Goal: Task Accomplishment & Management: Manage account settings

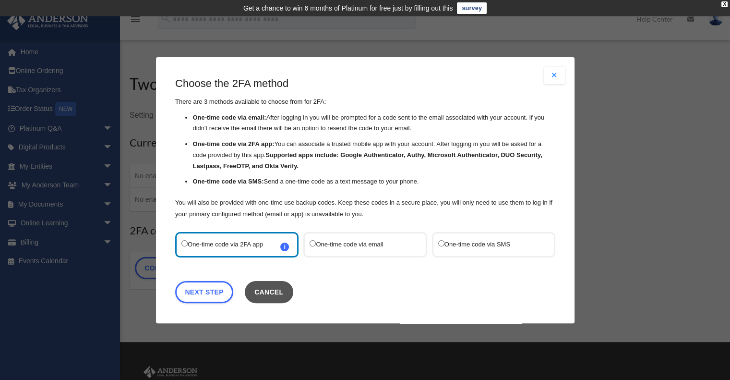
click at [278, 290] on button "Cancel" at bounding box center [268, 291] width 49 height 22
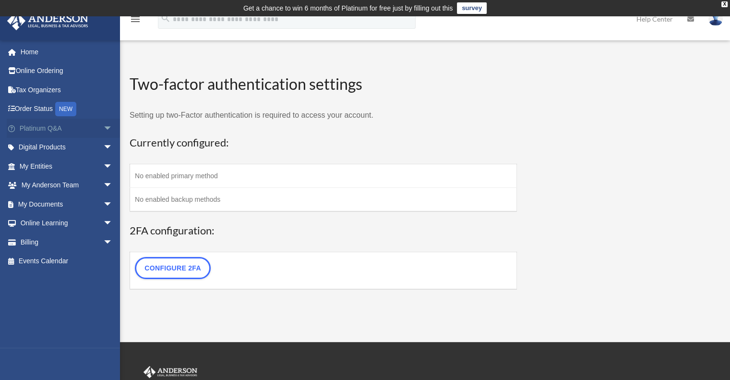
click at [42, 131] on link "Platinum Q&A arrow_drop_down" at bounding box center [67, 128] width 121 height 19
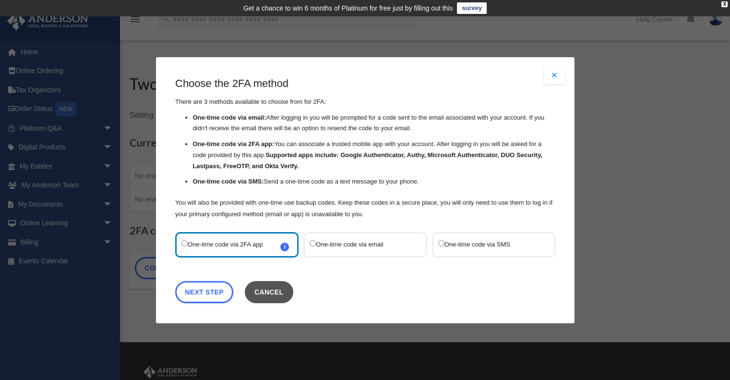
click at [280, 293] on button "Cancel" at bounding box center [268, 291] width 49 height 22
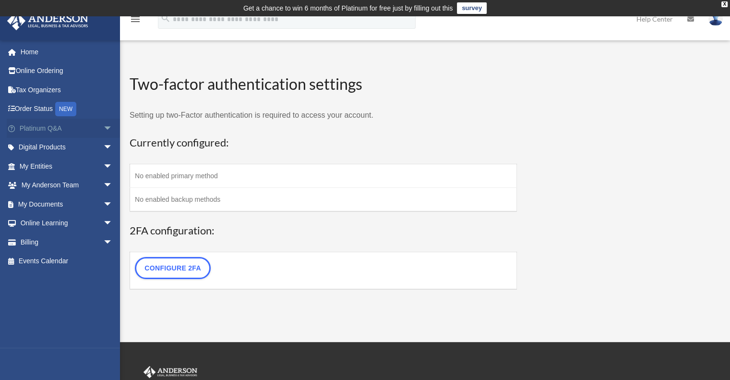
click at [105, 131] on span "arrow_drop_down" at bounding box center [112, 129] width 19 height 20
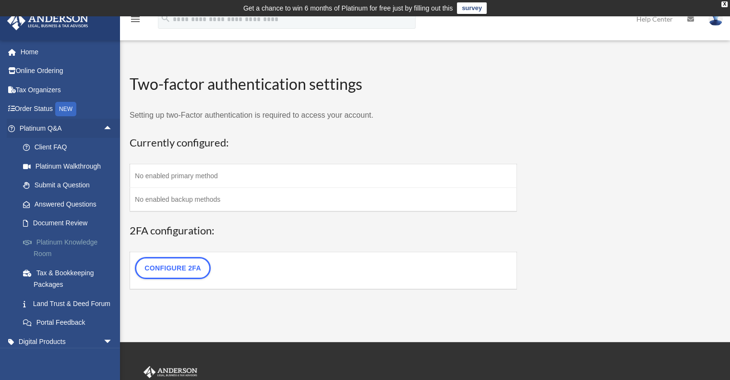
click at [62, 245] on link "Platinum Knowledge Room" at bounding box center [70, 247] width 114 height 31
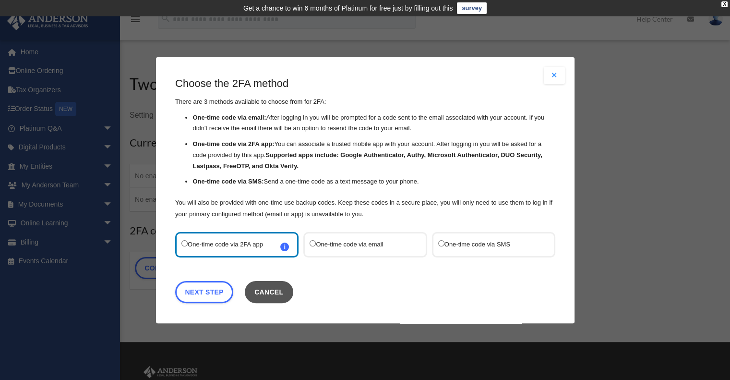
click at [277, 299] on button "Cancel" at bounding box center [268, 291] width 49 height 22
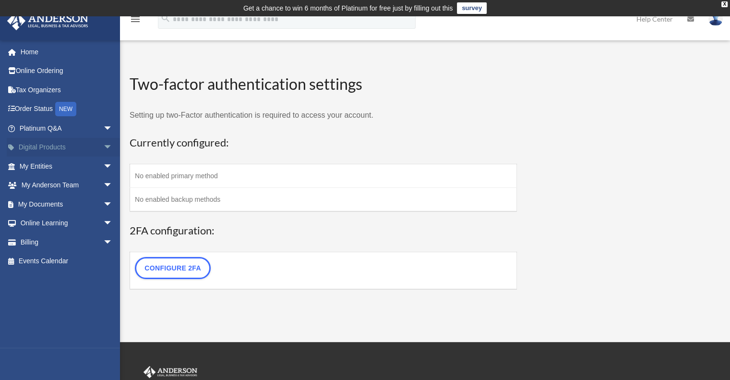
click at [103, 154] on span "arrow_drop_down" at bounding box center [112, 148] width 19 height 20
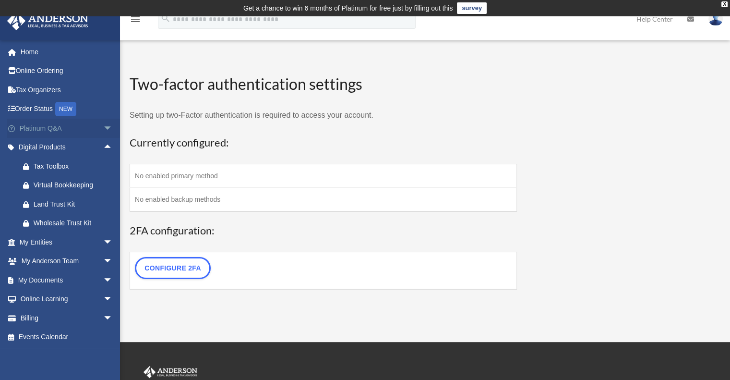
click at [103, 126] on span "arrow_drop_down" at bounding box center [112, 129] width 19 height 20
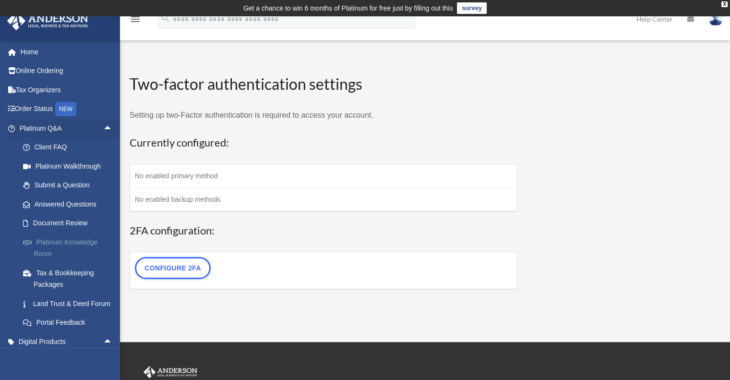
click at [50, 247] on link "Platinum Knowledge Room" at bounding box center [70, 247] width 114 height 31
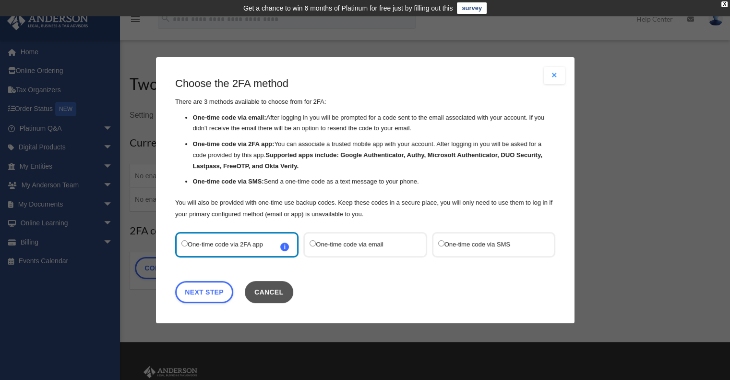
click at [271, 290] on button "Cancel" at bounding box center [268, 291] width 49 height 22
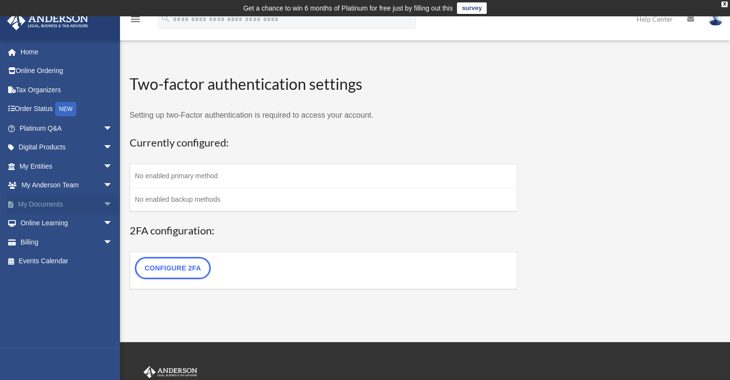
click at [57, 202] on link "My Documents arrow_drop_down" at bounding box center [67, 203] width 121 height 19
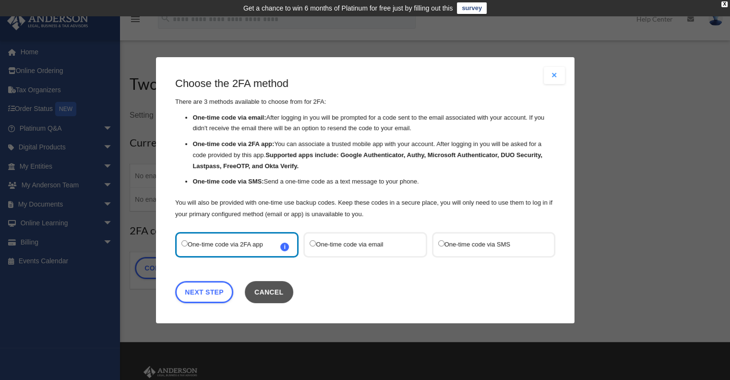
click at [269, 292] on button "Cancel" at bounding box center [268, 291] width 49 height 22
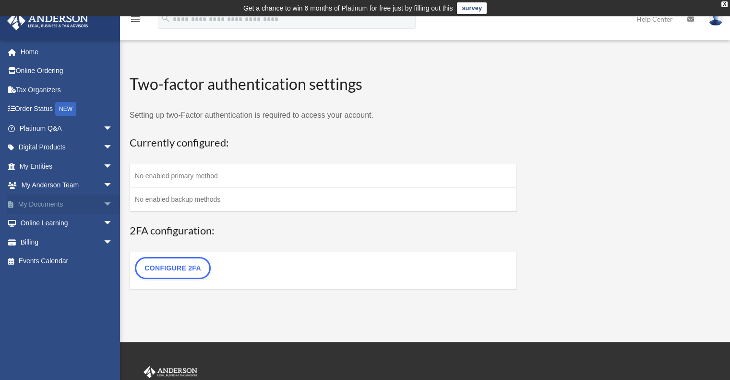
click at [55, 208] on link "My Documents arrow_drop_down" at bounding box center [67, 203] width 121 height 19
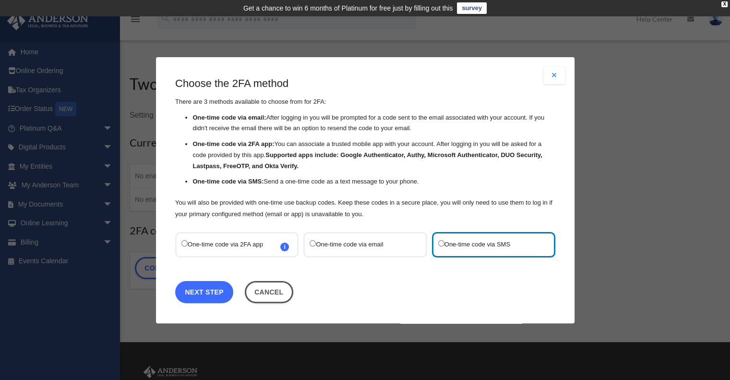
click at [208, 286] on link "Next Step" at bounding box center [204, 291] width 58 height 22
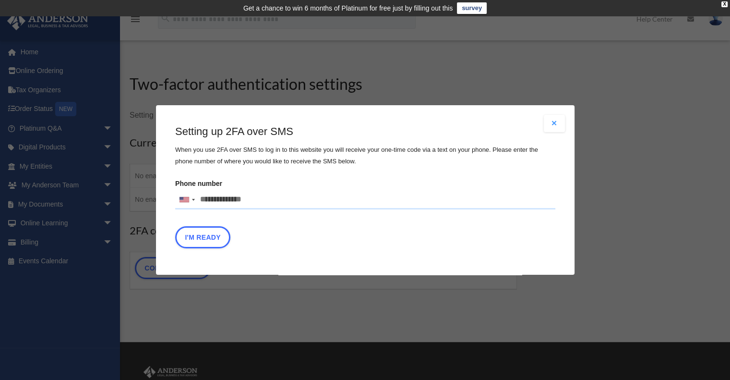
click at [259, 200] on input "Phone number United States +1 United Kingdom +44 Afghanistan (‫افغانستان‬‎) +93…" at bounding box center [365, 199] width 380 height 19
type input "**********"
click at [211, 240] on button "I'm Ready" at bounding box center [202, 237] width 55 height 22
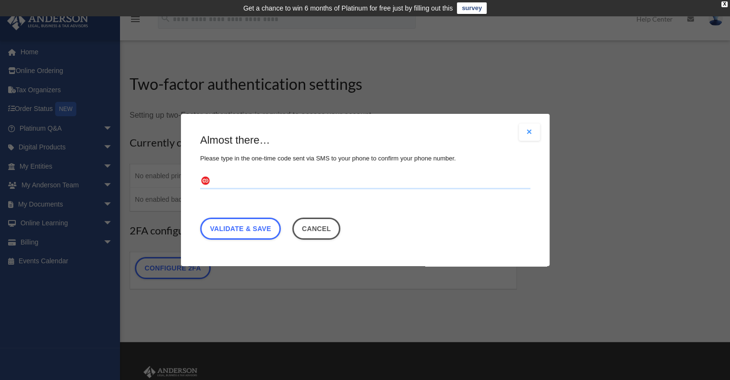
click at [211, 184] on input "text" at bounding box center [365, 181] width 330 height 15
type input "******"
click at [259, 224] on link "Validate & Save" at bounding box center [240, 229] width 81 height 22
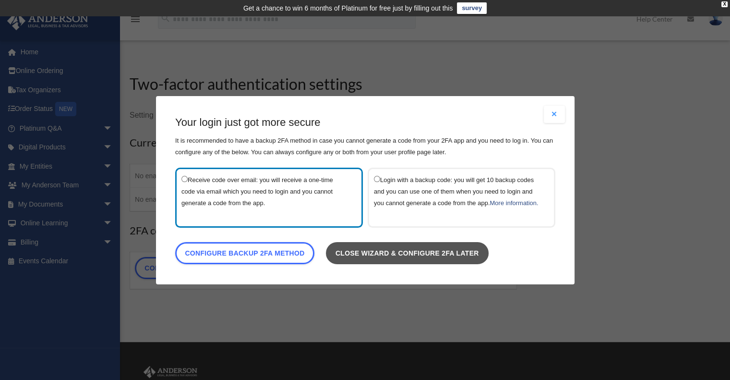
click at [450, 262] on link "Close wizard & configure 2FA later" at bounding box center [407, 253] width 163 height 22
click at [446, 259] on link "Close wizard & configure 2FA later" at bounding box center [407, 253] width 163 height 22
click at [438, 255] on link "Close wizard & configure 2FA later" at bounding box center [407, 253] width 163 height 22
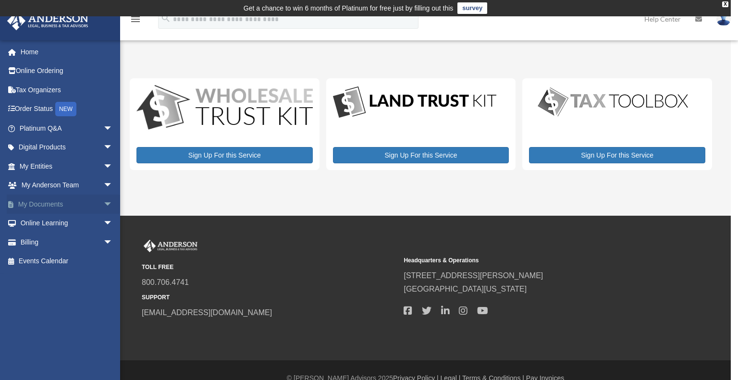
click at [103, 204] on span "arrow_drop_down" at bounding box center [112, 204] width 19 height 20
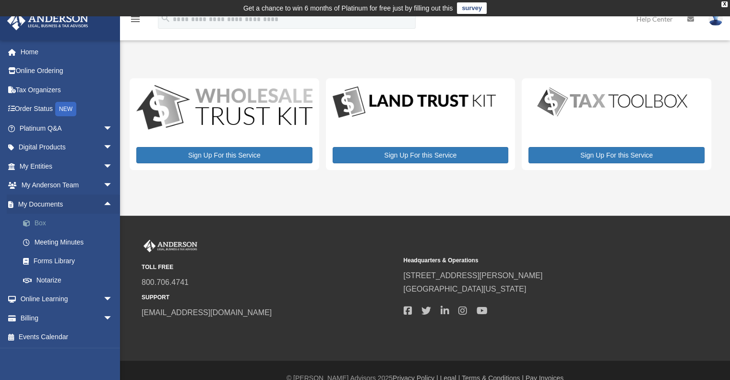
click at [73, 221] on link "Box" at bounding box center [70, 223] width 114 height 19
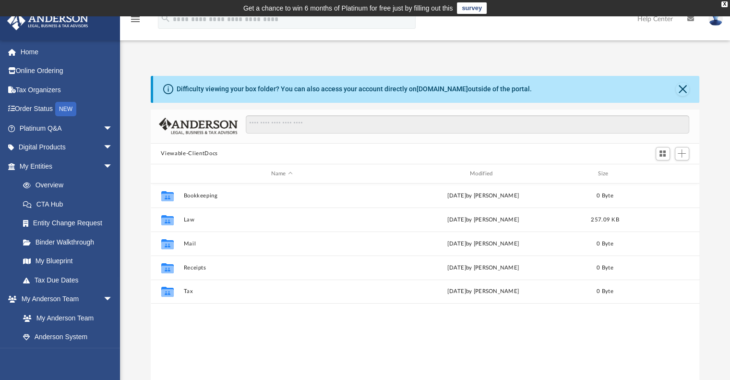
scroll to position [211, 542]
click at [223, 153] on div "Viewable-ClientDocs" at bounding box center [193, 153] width 65 height 9
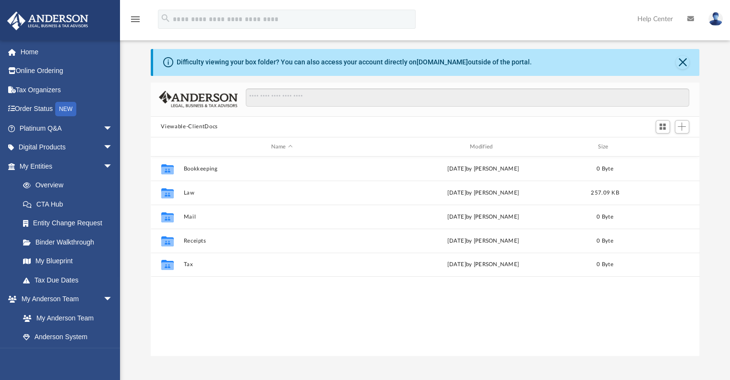
scroll to position [4, 0]
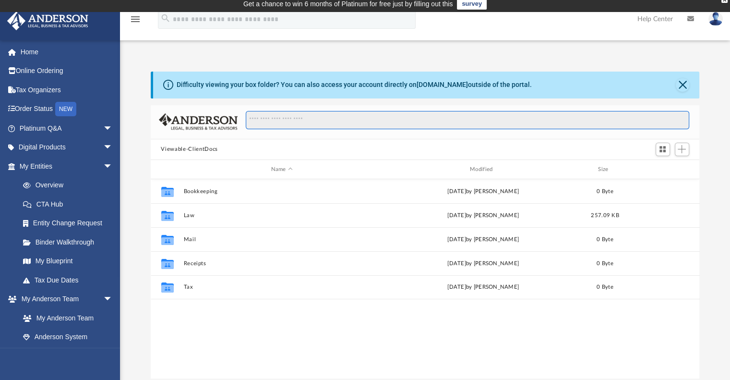
click at [277, 122] on input "Search files and folders" at bounding box center [467, 120] width 443 height 18
click at [198, 145] on button "Viewable-ClientDocs" at bounding box center [189, 149] width 57 height 9
click at [192, 145] on button "Viewable-ClientDocs" at bounding box center [189, 149] width 57 height 9
click at [272, 117] on input "Search files and folders" at bounding box center [467, 120] width 443 height 18
click at [682, 151] on span "Add" at bounding box center [682, 149] width 8 height 8
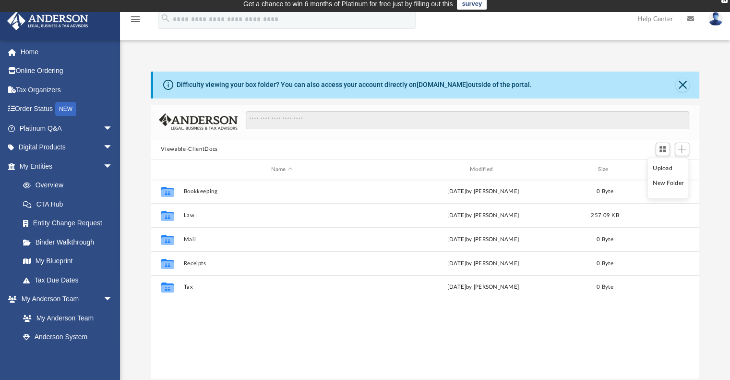
click at [663, 167] on li "Upload" at bounding box center [668, 168] width 31 height 10
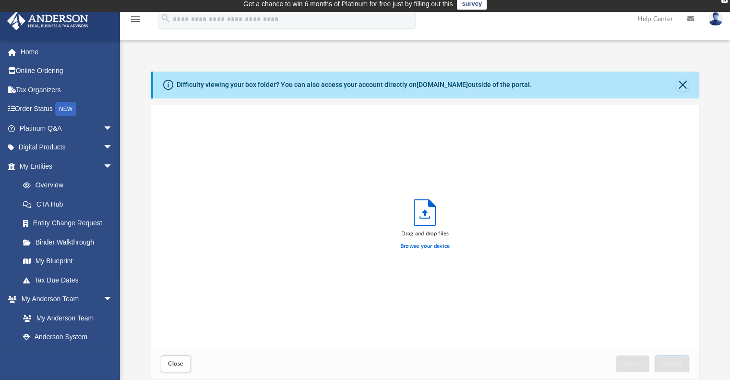
scroll to position [236, 542]
click at [680, 88] on button "Close" at bounding box center [682, 84] width 13 height 13
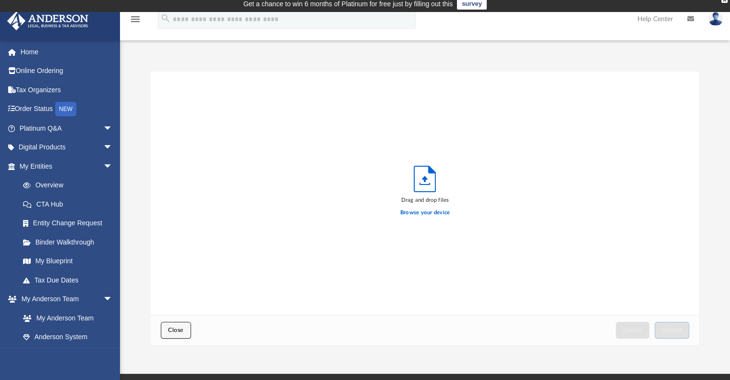
click at [179, 328] on span "Close" at bounding box center [175, 330] width 15 height 6
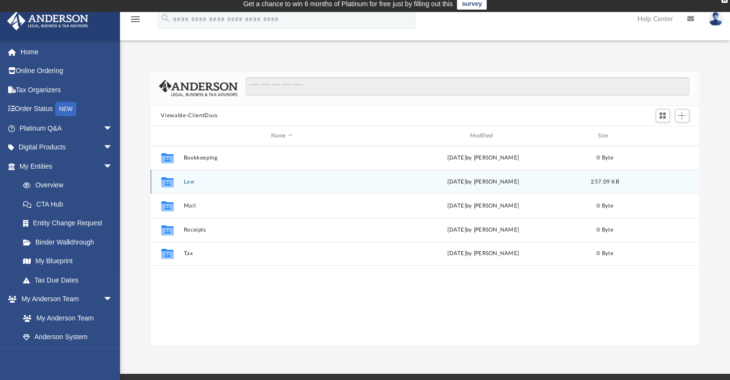
click at [474, 182] on div "Fri Aug 22 2025 by Gregory Paladini" at bounding box center [483, 182] width 197 height 9
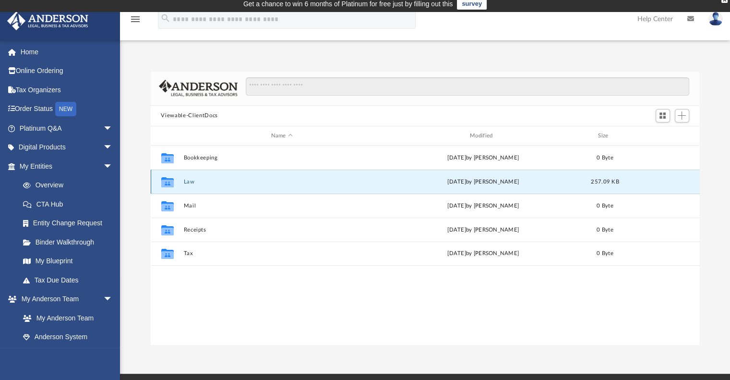
click at [174, 186] on icon "Collaborated Folder" at bounding box center [166, 181] width 15 height 15
click at [162, 182] on icon "grid" at bounding box center [167, 184] width 12 height 8
click at [288, 183] on button "Law" at bounding box center [281, 182] width 197 height 6
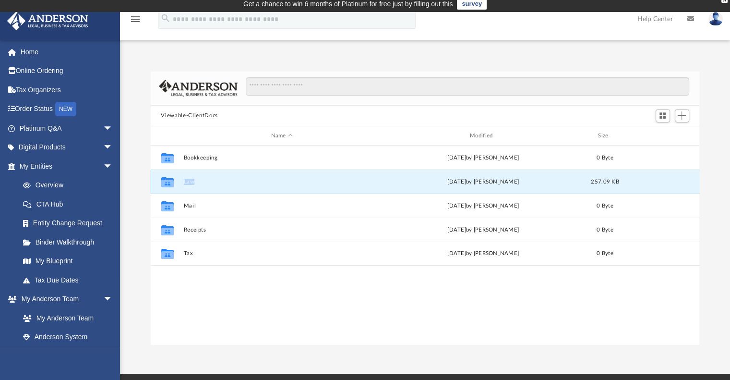
click at [288, 183] on button "Law" at bounding box center [281, 182] width 197 height 6
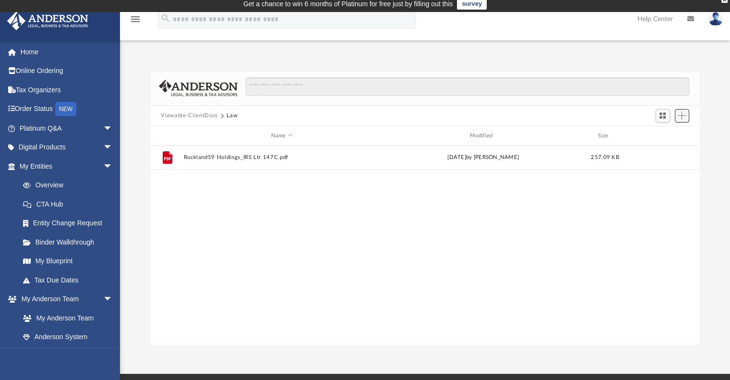
click at [686, 116] on span "Add" at bounding box center [682, 115] width 8 height 8
click at [665, 137] on li "Upload" at bounding box center [668, 135] width 31 height 10
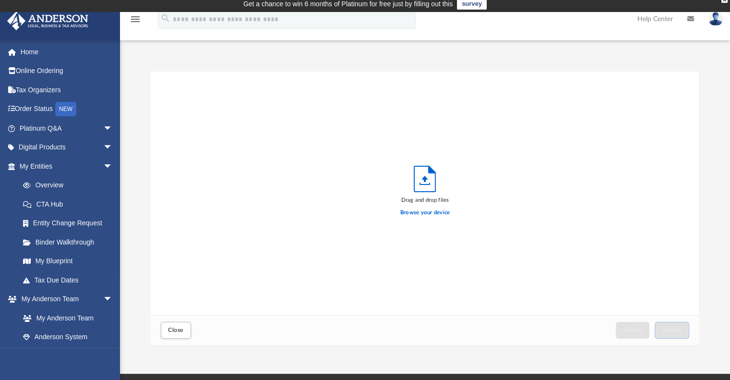
click at [665, 137] on div "Drag and drop files Browse your device" at bounding box center [425, 194] width 549 height 244
click at [438, 209] on label "Browse your device" at bounding box center [426, 212] width 50 height 9
click at [0, 0] on input "Browse your device" at bounding box center [0, 0] width 0 height 0
click at [180, 332] on span "Close" at bounding box center [175, 330] width 15 height 6
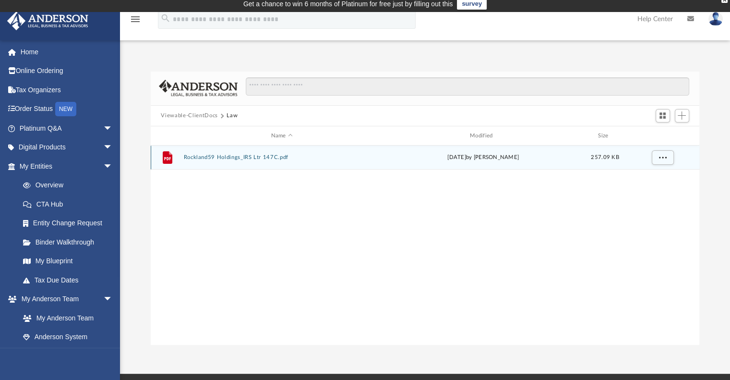
click at [200, 158] on button "Rockland59 Holdings_IRS Ltr 147C.pdf" at bounding box center [281, 158] width 197 height 6
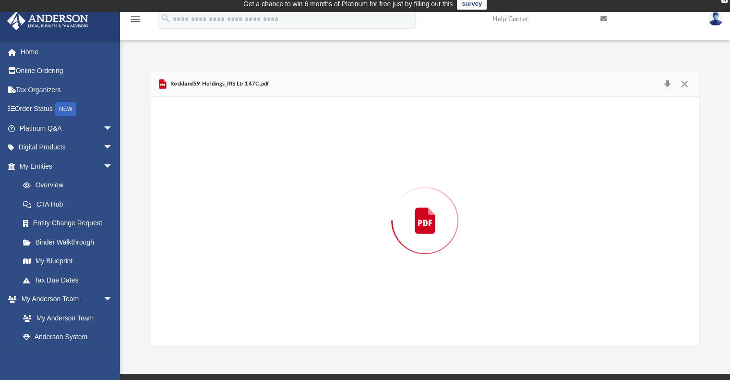
click at [200, 158] on div "Preview" at bounding box center [425, 221] width 549 height 248
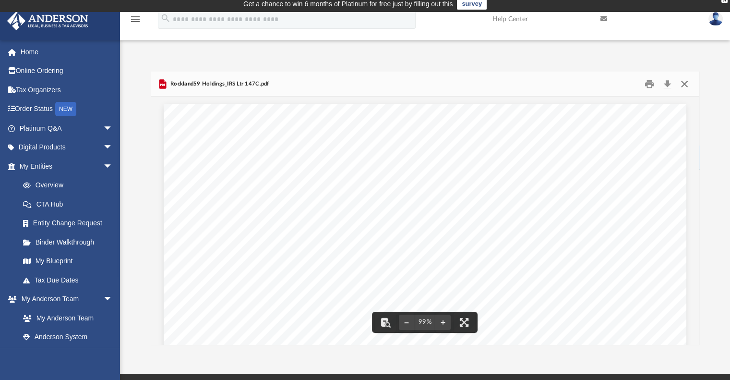
click at [685, 87] on button "Close" at bounding box center [684, 83] width 17 height 15
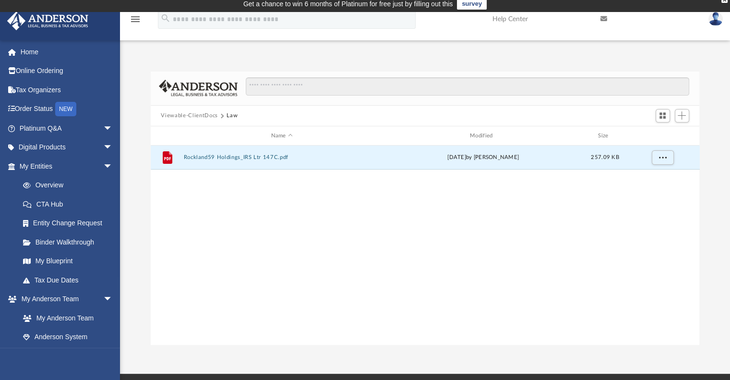
click at [213, 114] on button "Viewable-ClientDocs" at bounding box center [189, 115] width 57 height 9
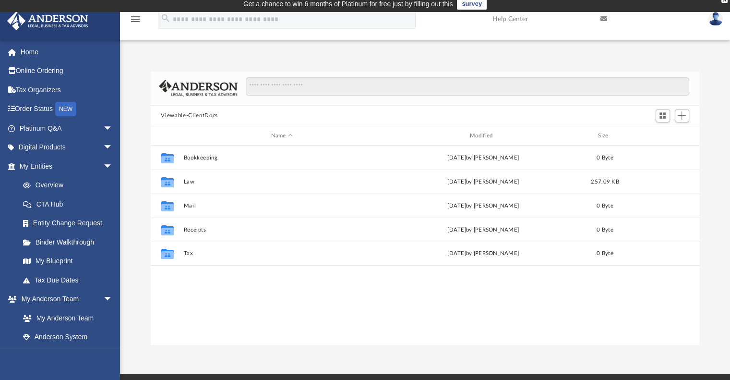
click at [195, 112] on button "Viewable-ClientDocs" at bounding box center [189, 115] width 57 height 9
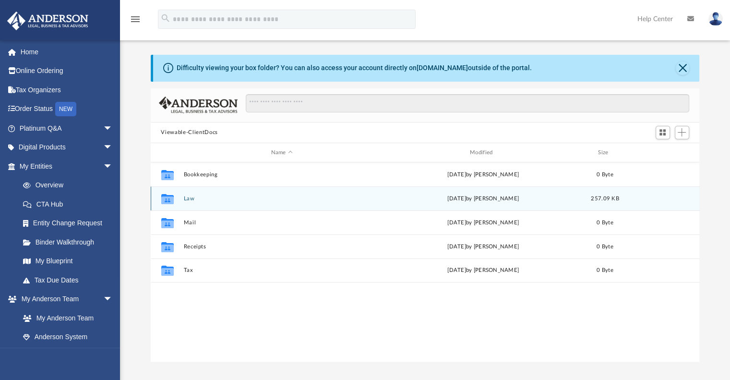
scroll to position [4, 0]
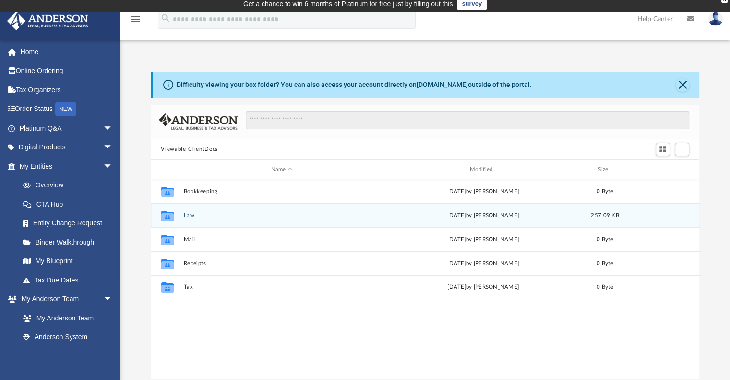
click at [175, 219] on icon "Collaborated Folder" at bounding box center [166, 215] width 15 height 15
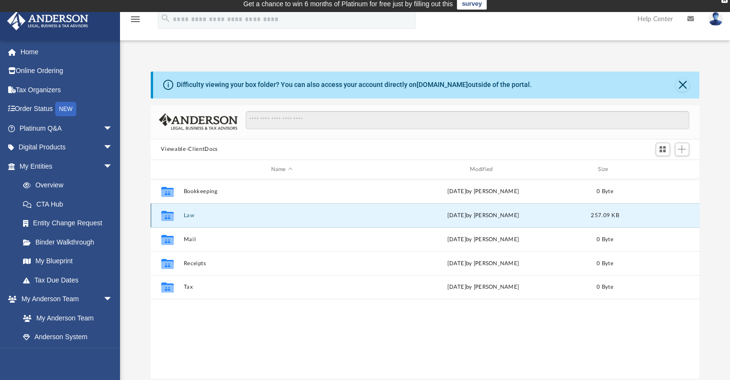
click at [175, 219] on icon "Collaborated Folder" at bounding box center [166, 215] width 15 height 15
click at [167, 214] on icon "grid" at bounding box center [167, 217] width 12 height 8
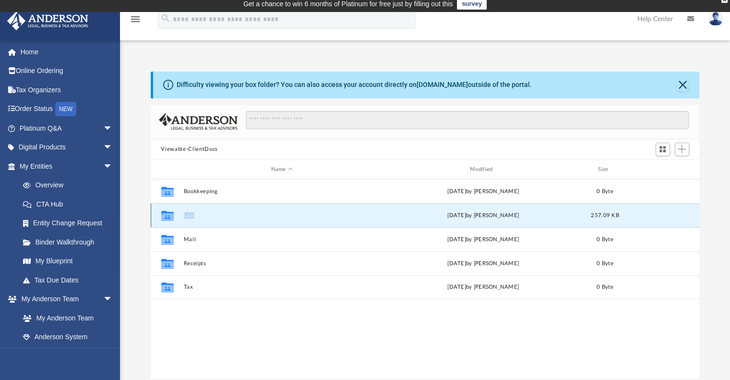
click at [167, 214] on icon "grid" at bounding box center [167, 217] width 12 height 8
click at [179, 147] on button "Viewable-ClientDocs" at bounding box center [189, 149] width 57 height 9
click at [405, 140] on div "Viewable-ClientDocs" at bounding box center [425, 149] width 549 height 21
click at [173, 217] on icon "grid" at bounding box center [167, 217] width 12 height 8
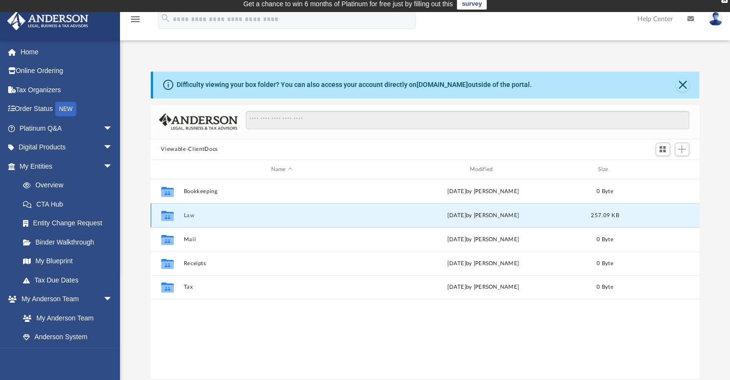
click at [166, 215] on icon "grid" at bounding box center [167, 216] width 12 height 10
click at [341, 157] on div "Viewable-ClientDocs" at bounding box center [425, 149] width 549 height 21
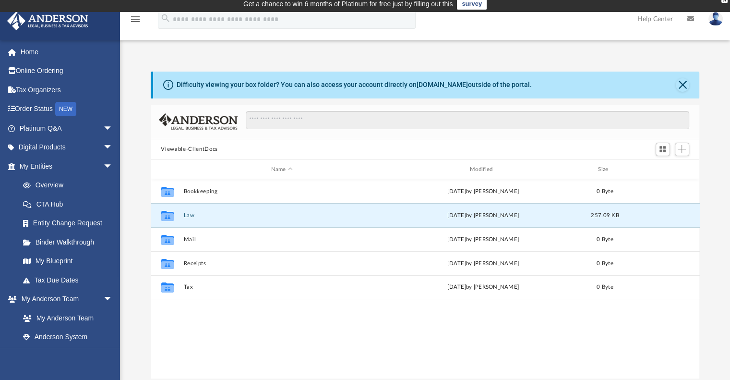
click at [190, 146] on button "Viewable-ClientDocs" at bounding box center [189, 149] width 57 height 9
drag, startPoint x: 732, startPoint y: 173, endPoint x: 189, endPoint y: 219, distance: 545.0
click at [189, 219] on div "Collaborated Folder Law Fri Aug 22 2025 by Gregory Paladini 257.09 KB" at bounding box center [425, 215] width 549 height 24
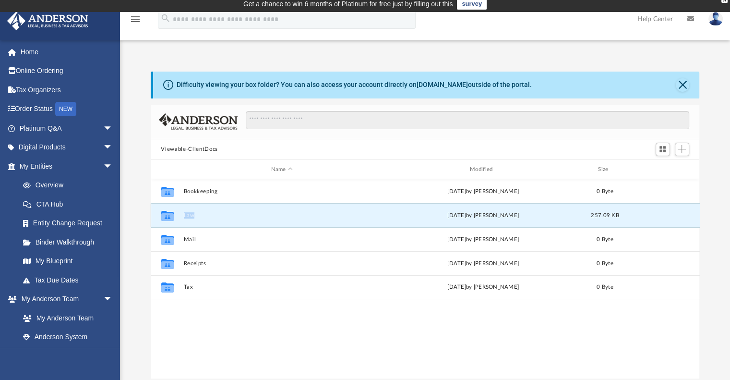
click at [189, 219] on div "Collaborated Folder Law Fri Aug 22 2025 by Gregory Paladini 257.09 KB" at bounding box center [425, 215] width 549 height 24
click at [168, 215] on icon "grid" at bounding box center [167, 217] width 12 height 8
click at [200, 147] on button "Viewable-ClientDocs" at bounding box center [189, 149] width 57 height 9
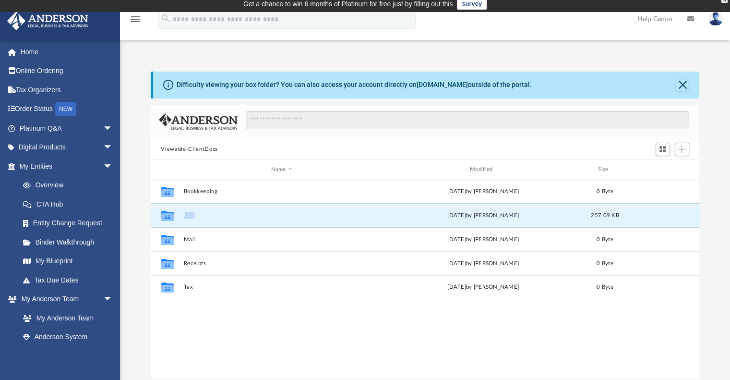
click at [200, 147] on button "Viewable-ClientDocs" at bounding box center [189, 149] width 57 height 9
click at [179, 149] on button "Viewable-ClientDocs" at bounding box center [189, 149] width 57 height 9
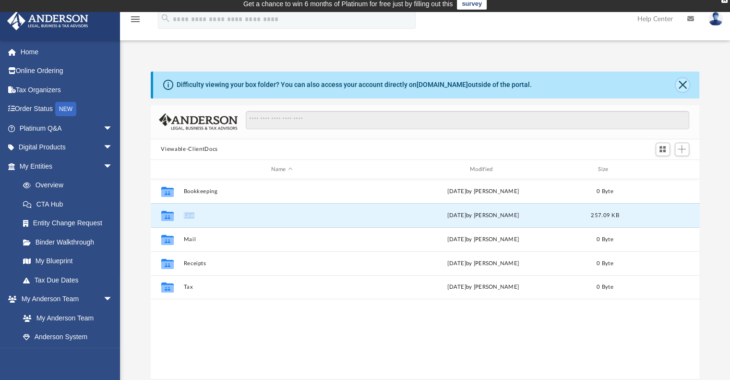
click at [685, 84] on button "Close" at bounding box center [682, 84] width 13 height 13
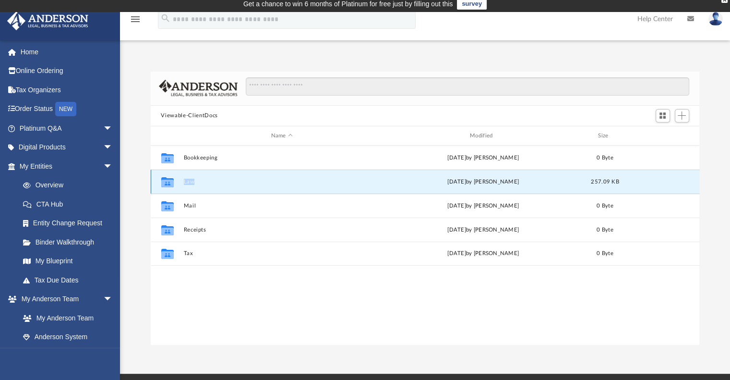
click at [188, 183] on button "Law" at bounding box center [281, 182] width 197 height 6
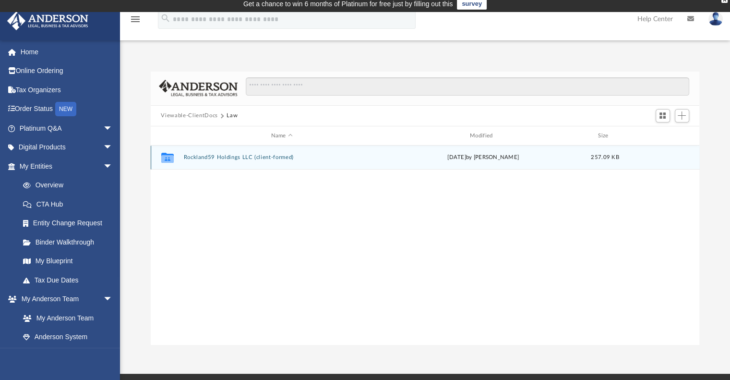
click at [170, 159] on icon "grid" at bounding box center [167, 159] width 12 height 8
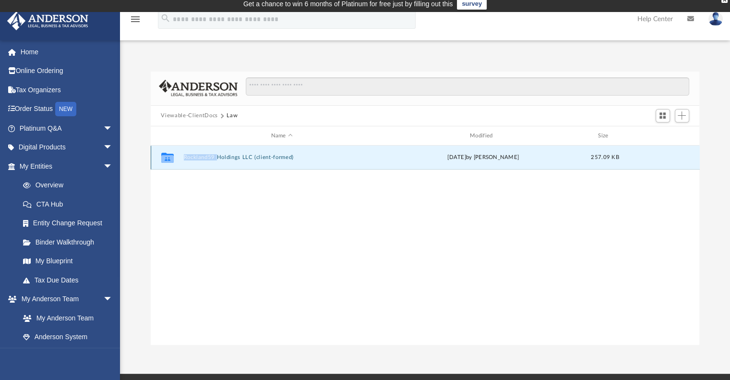
click at [170, 159] on icon "grid" at bounding box center [167, 159] width 12 height 8
click at [232, 159] on button "Rockland59 Holdings LLC (client-formed)" at bounding box center [281, 158] width 197 height 6
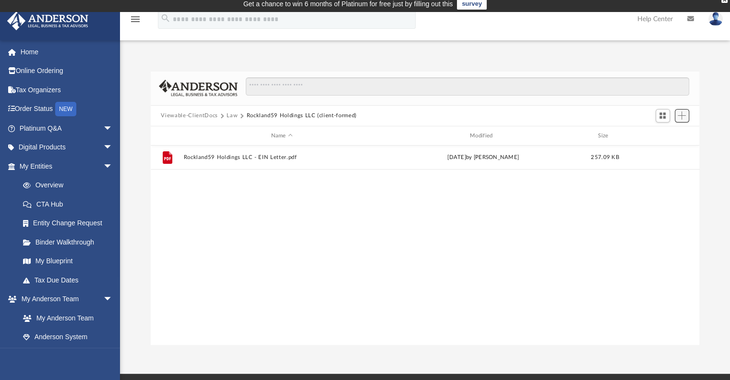
click at [686, 116] on span "Add" at bounding box center [682, 115] width 8 height 8
click at [659, 134] on li "Upload" at bounding box center [668, 135] width 31 height 10
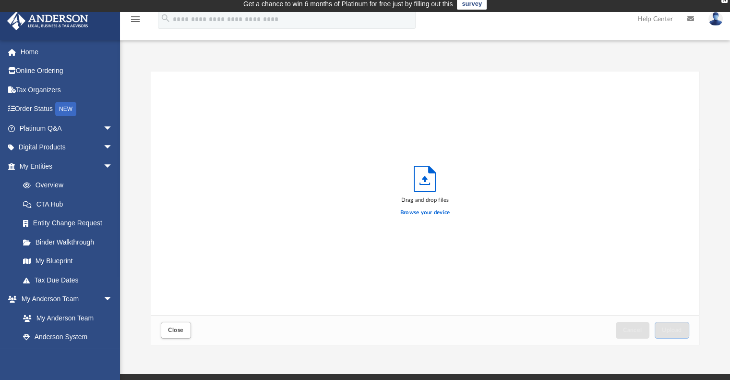
scroll to position [236, 542]
click at [408, 210] on label "Browse your device" at bounding box center [426, 212] width 50 height 9
click at [0, 0] on input "Browse your device" at bounding box center [0, 0] width 0 height 0
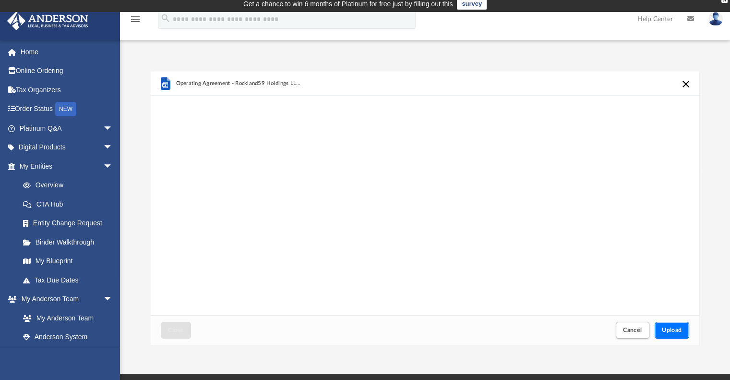
click at [677, 329] on span "Upload" at bounding box center [672, 330] width 20 height 6
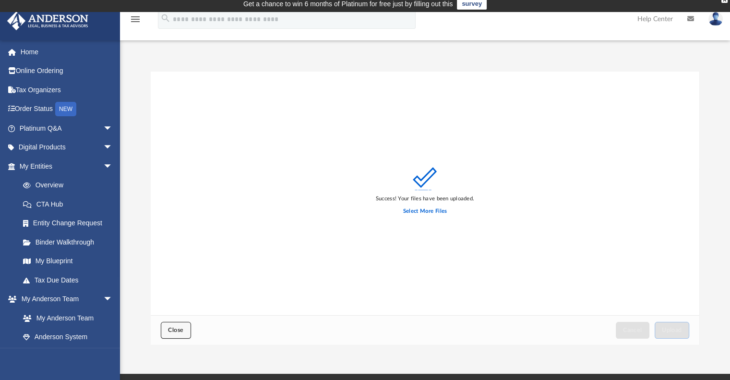
click at [181, 326] on button "Close" at bounding box center [176, 330] width 30 height 17
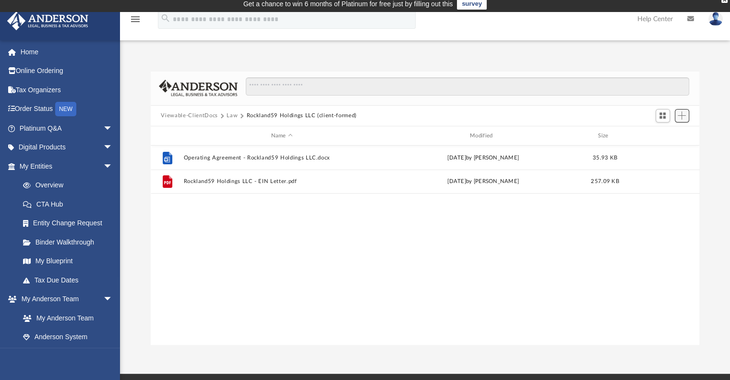
click at [681, 116] on span "Add" at bounding box center [682, 115] width 8 height 8
click at [658, 134] on li "Upload" at bounding box center [668, 135] width 31 height 10
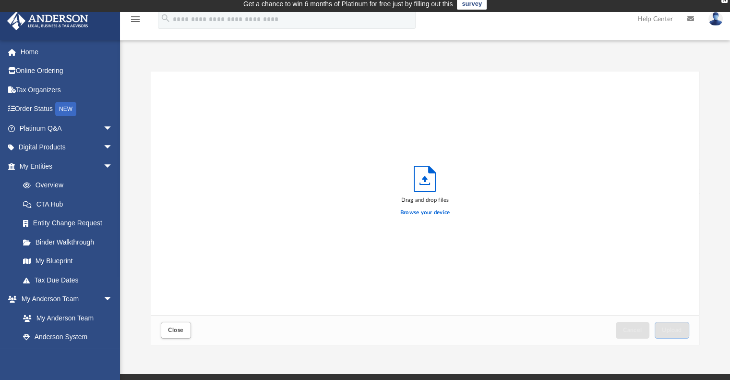
click at [658, 134] on div "Drag and drop files Browse your device" at bounding box center [425, 194] width 549 height 244
click at [436, 209] on label "Browse your device" at bounding box center [426, 212] width 50 height 9
click at [0, 0] on input "Browse your device" at bounding box center [0, 0] width 0 height 0
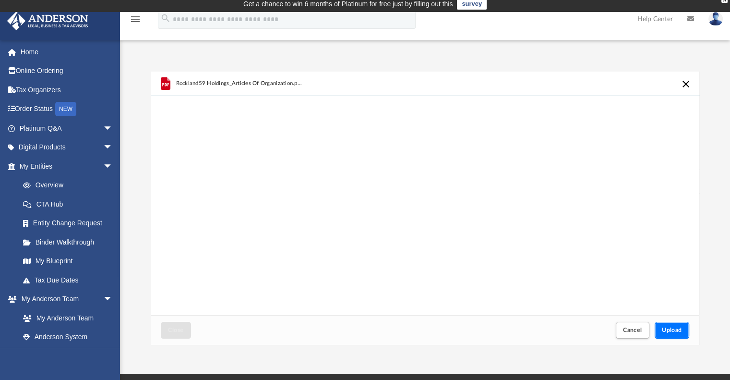
click at [676, 328] on span "Upload" at bounding box center [672, 330] width 20 height 6
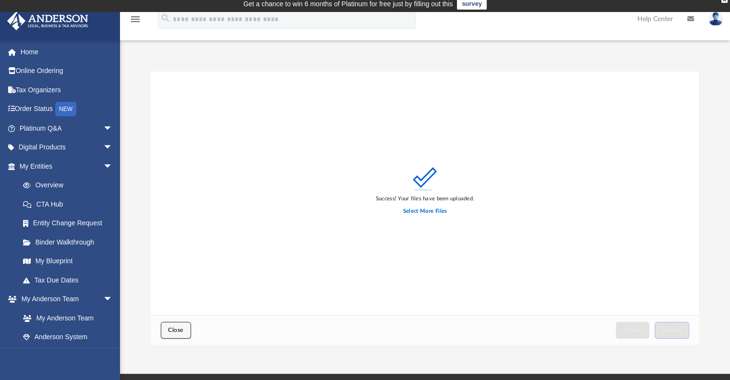
click at [179, 332] on span "Close" at bounding box center [175, 330] width 15 height 6
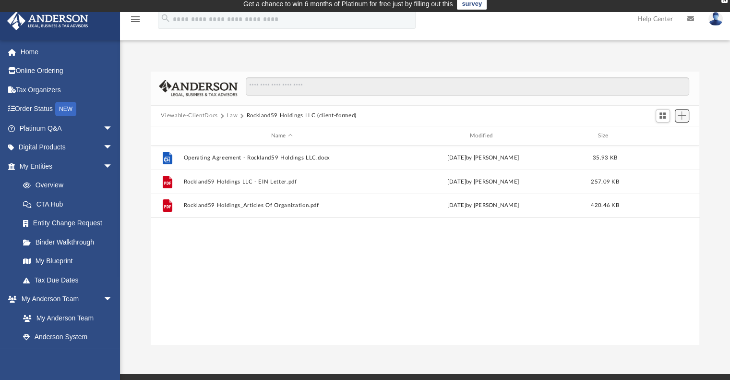
click at [685, 114] on span "Add" at bounding box center [682, 115] width 8 height 8
click at [712, 164] on div "Difficulty viewing your box folder? You can also access your account directly o…" at bounding box center [425, 208] width 610 height 273
click at [57, 278] on link "Tax Due Dates" at bounding box center [70, 279] width 114 height 19
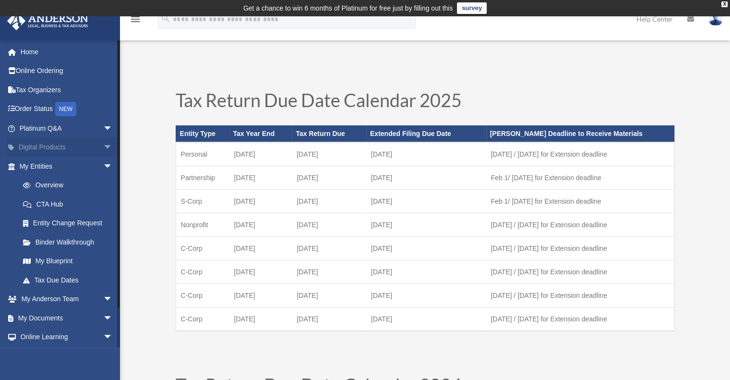
click at [103, 142] on span "arrow_drop_down" at bounding box center [112, 148] width 19 height 20
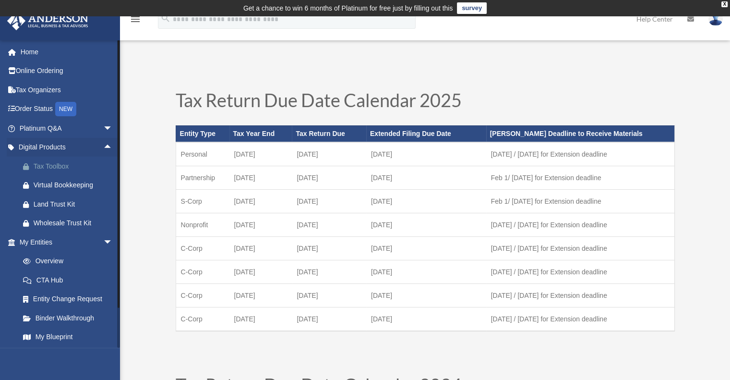
click at [61, 165] on div "Tax Toolbox" at bounding box center [75, 166] width 82 height 12
